Goal: Task Accomplishment & Management: Complete application form

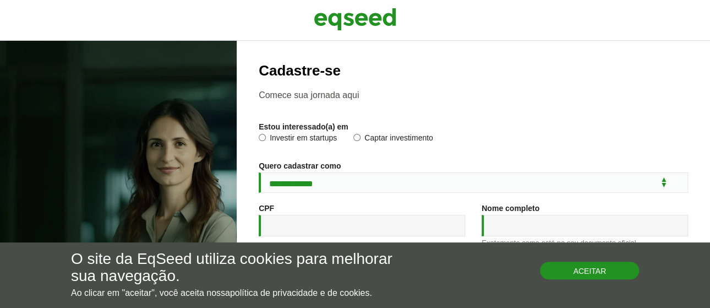
click at [550, 268] on button "Aceitar" at bounding box center [589, 270] width 99 height 18
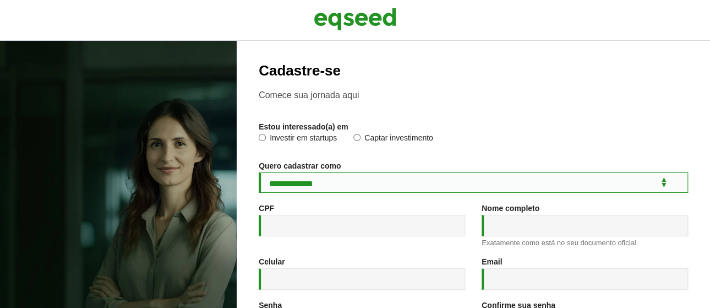
click at [290, 192] on select "**********" at bounding box center [473, 182] width 429 height 20
select select "***"
click at [259, 172] on select "**********" at bounding box center [473, 182] width 429 height 20
